Goal: Register for event/course

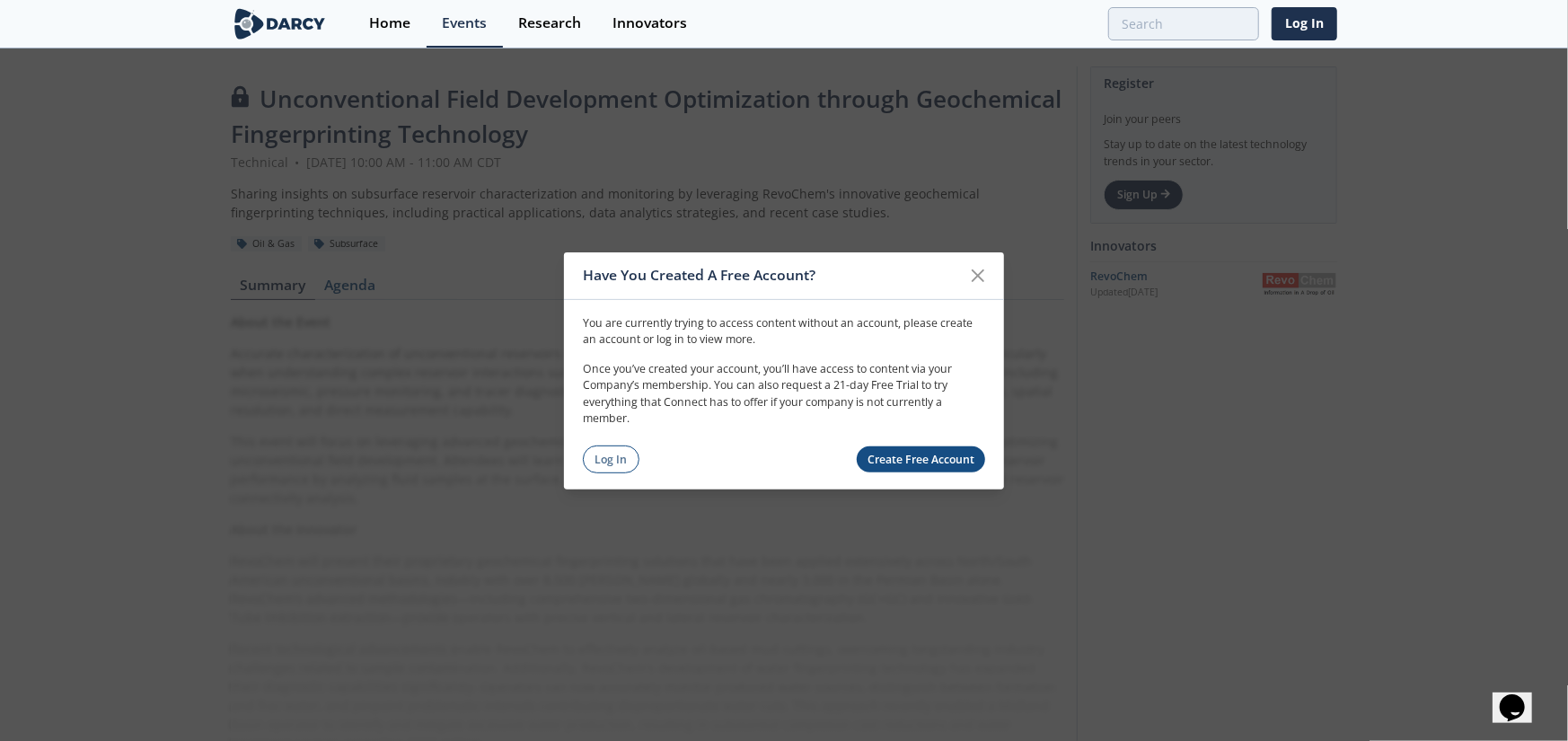
click at [873, 460] on link "Create Free Account" at bounding box center [921, 459] width 129 height 26
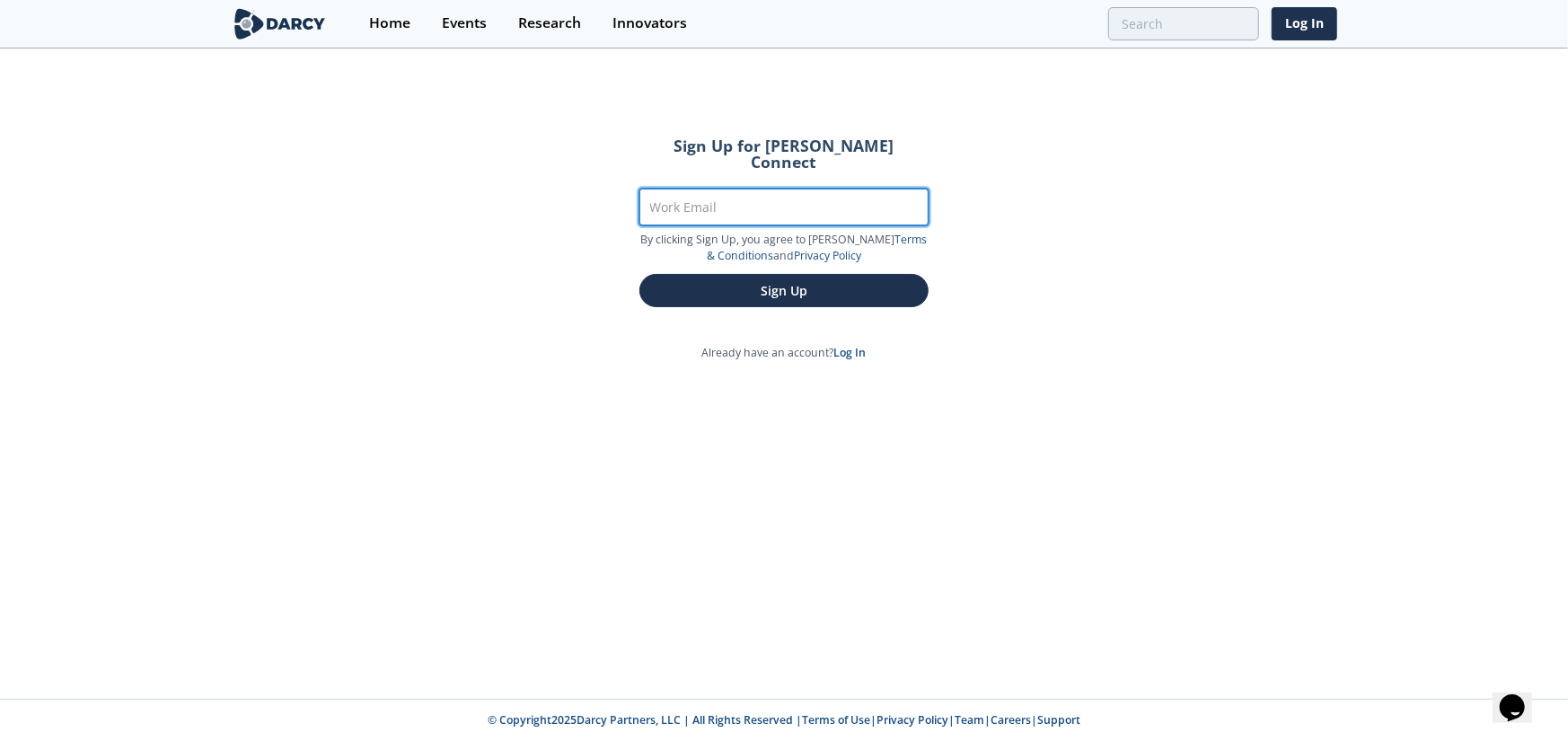
click at [708, 196] on input "Work Email" at bounding box center [784, 207] width 290 height 37
type input "[PERSON_NAME][EMAIL_ADDRESS][PERSON_NAME][DOMAIN_NAME]"
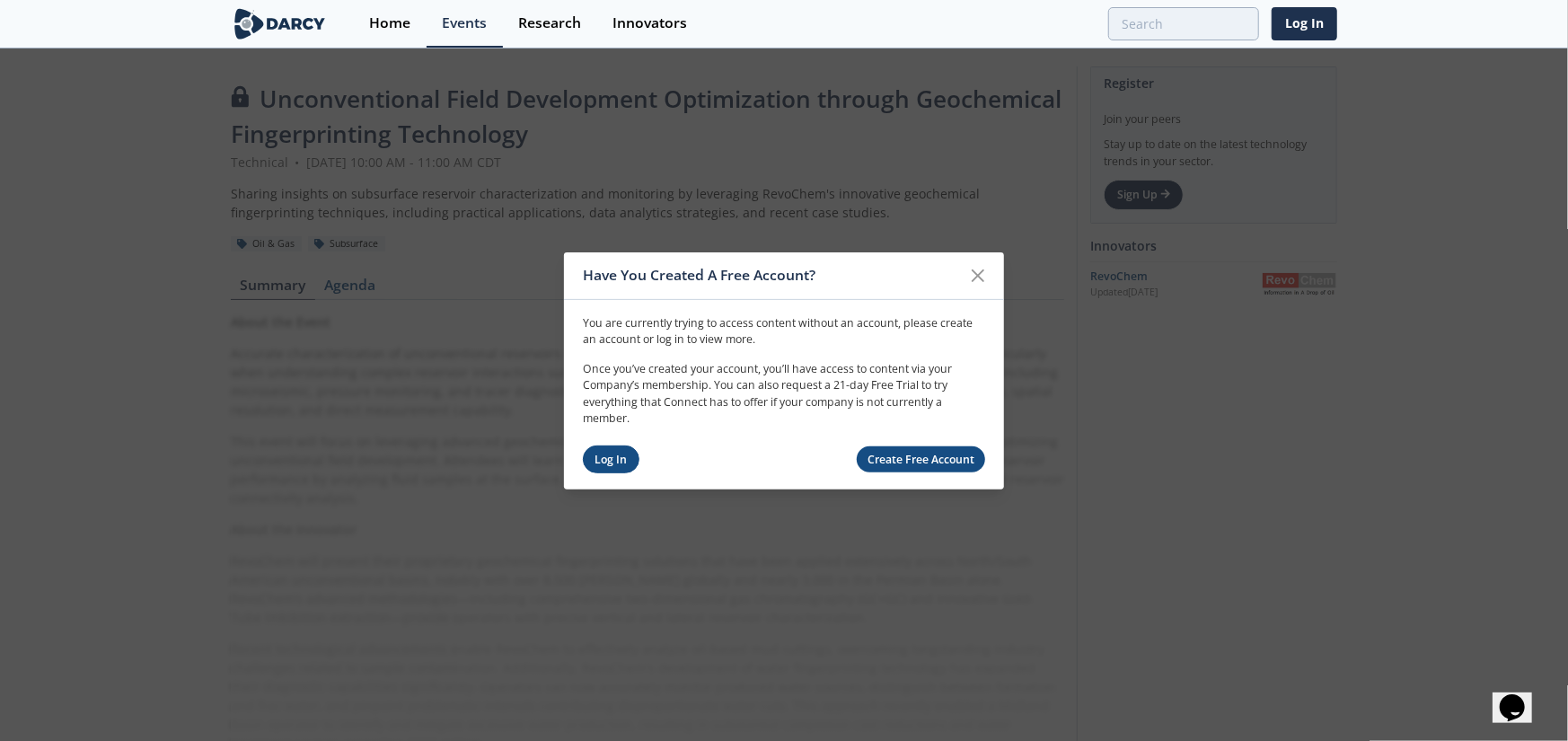
click at [621, 460] on link "Log In" at bounding box center [611, 459] width 57 height 28
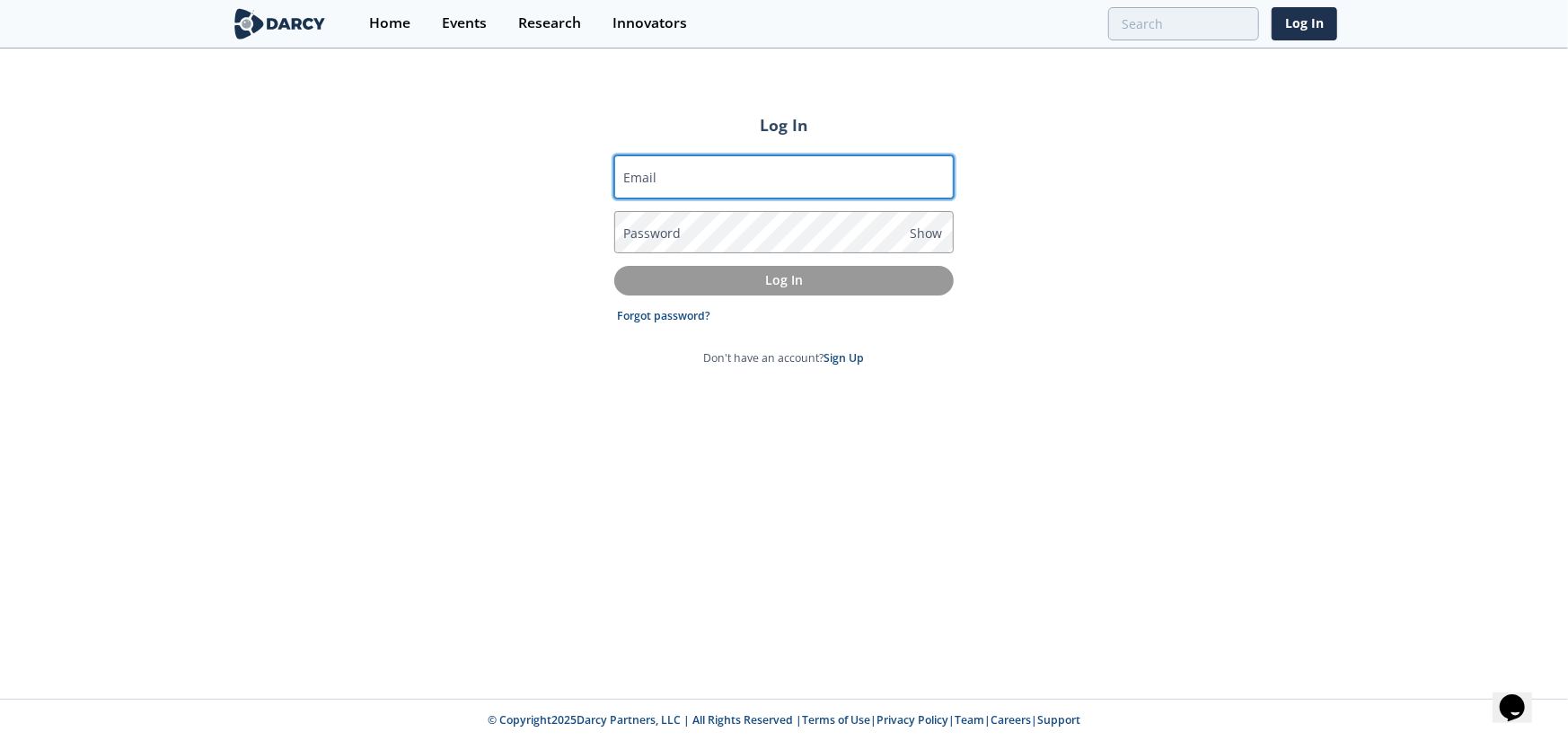
click at [718, 182] on input "Email" at bounding box center [783, 176] width 340 height 43
type input "kyle.salzar@chordenergy.com"
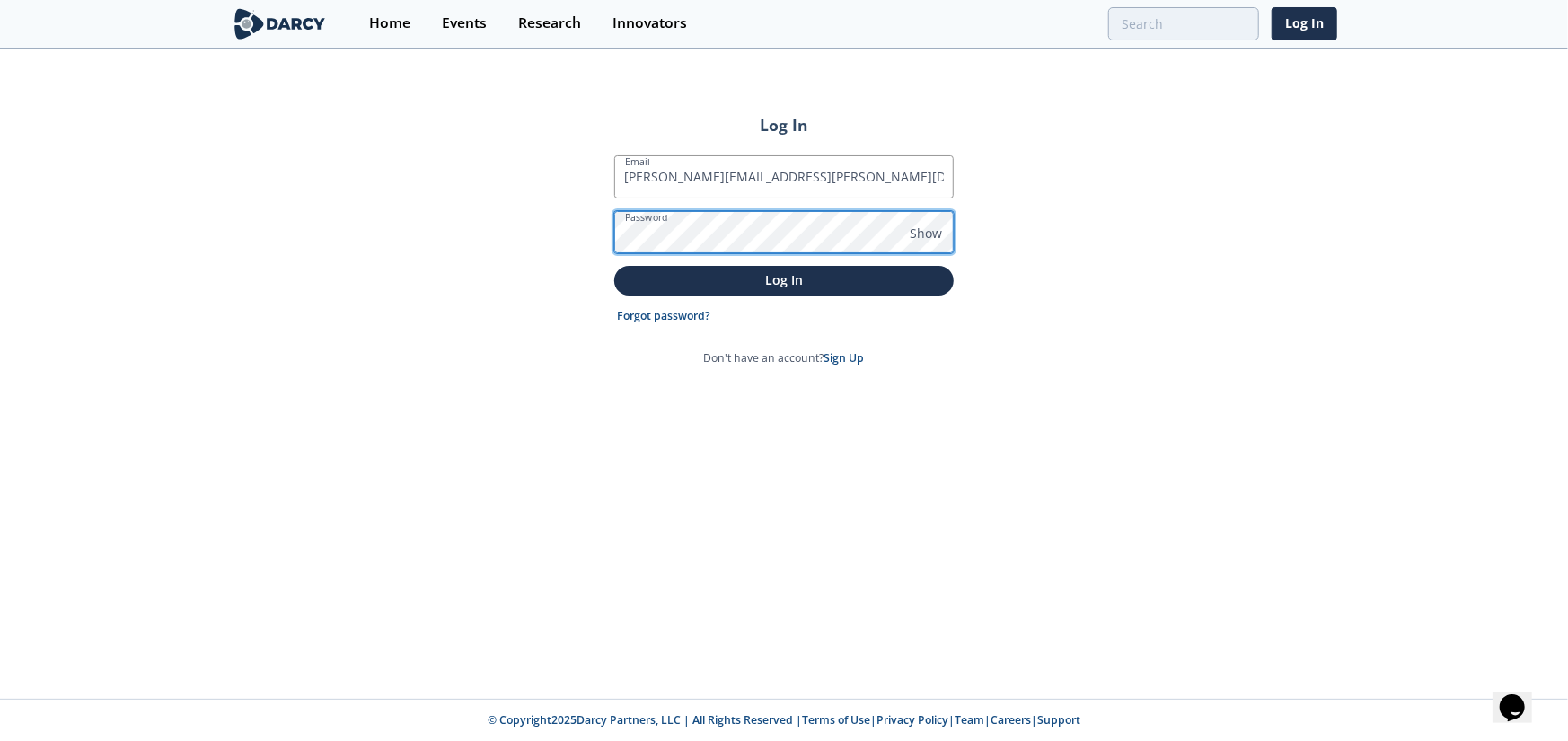
click at [614, 266] on button "Log In" at bounding box center [783, 280] width 340 height 30
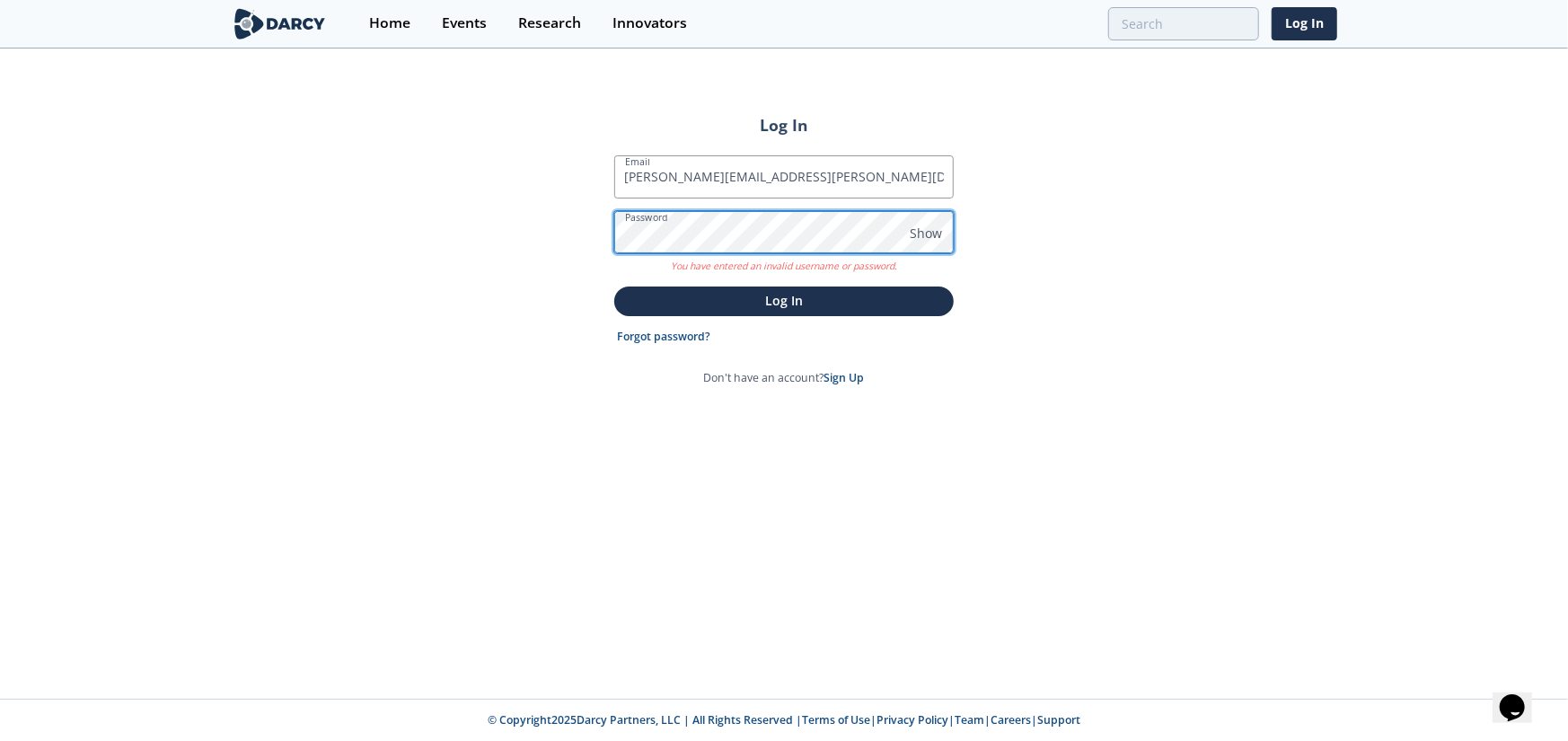
click at [375, 222] on div "Log In Email kyle.salzar@chordenergy.com Password Show You have entered an inva…" at bounding box center [784, 374] width 1568 height 649
click at [614, 287] on button "Log In" at bounding box center [783, 301] width 340 height 30
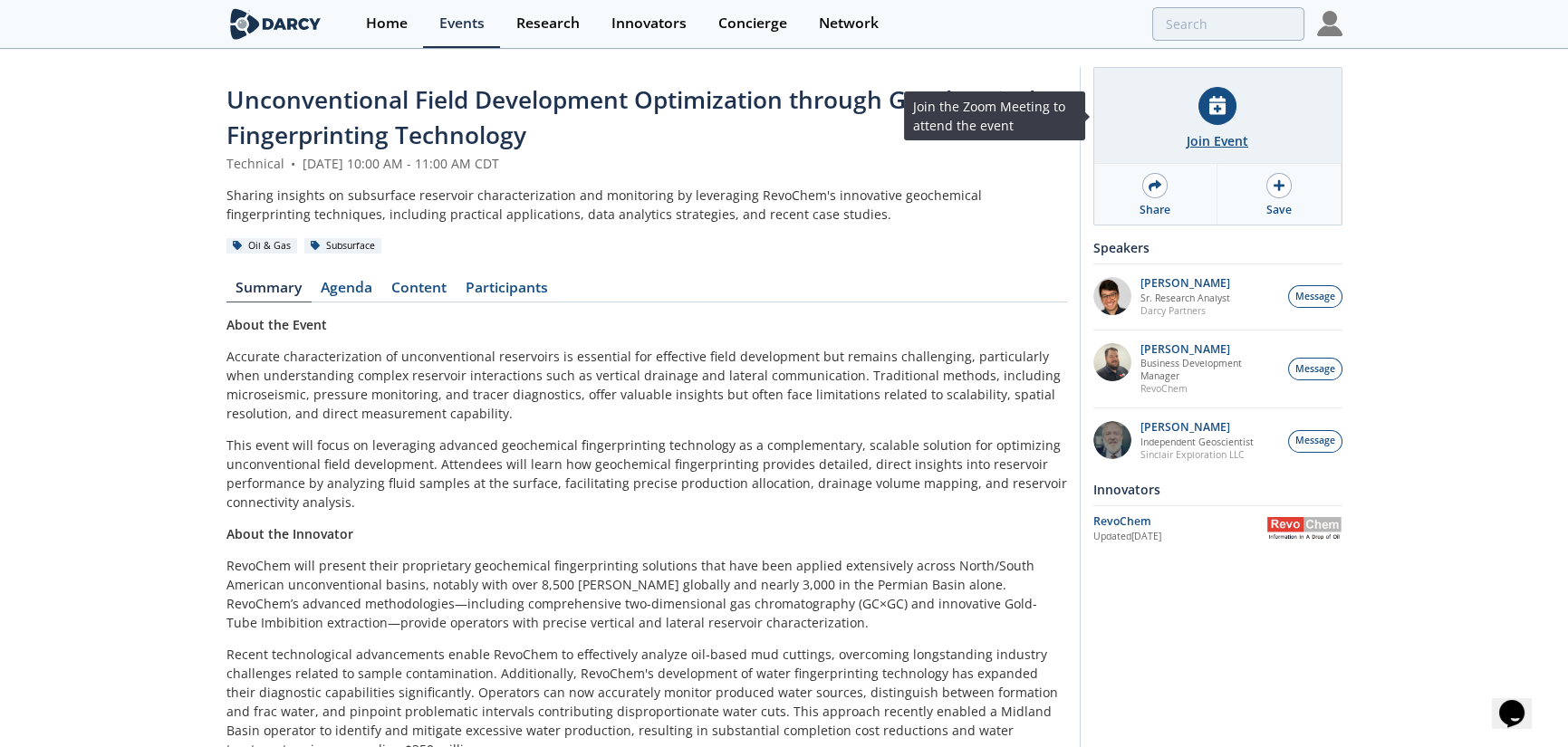
click at [1203, 135] on div "Join Event" at bounding box center [1217, 141] width 61 height 19
